Goal: Find specific page/section: Find specific page/section

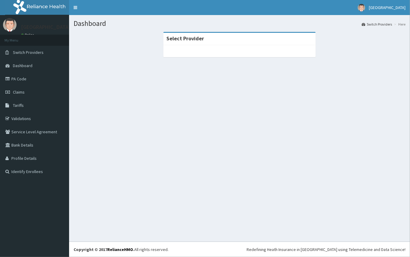
click at [309, 87] on section "Select Provider" at bounding box center [239, 64] width 341 height 75
click at [34, 80] on link "PA Code" at bounding box center [34, 78] width 69 height 13
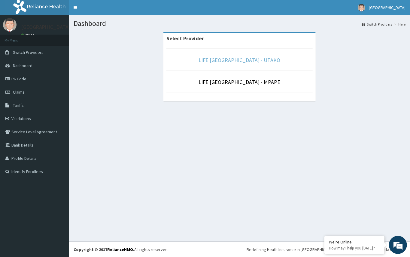
click at [236, 60] on link "LIFE [GEOGRAPHIC_DATA] - UTAKO" at bounding box center [240, 59] width 82 height 7
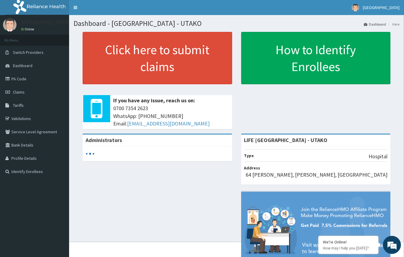
drag, startPoint x: 23, startPoint y: 115, endPoint x: 164, endPoint y: 87, distance: 143.4
click at [24, 115] on link "Validations" at bounding box center [34, 118] width 69 height 13
